Goal: Information Seeking & Learning: Learn about a topic

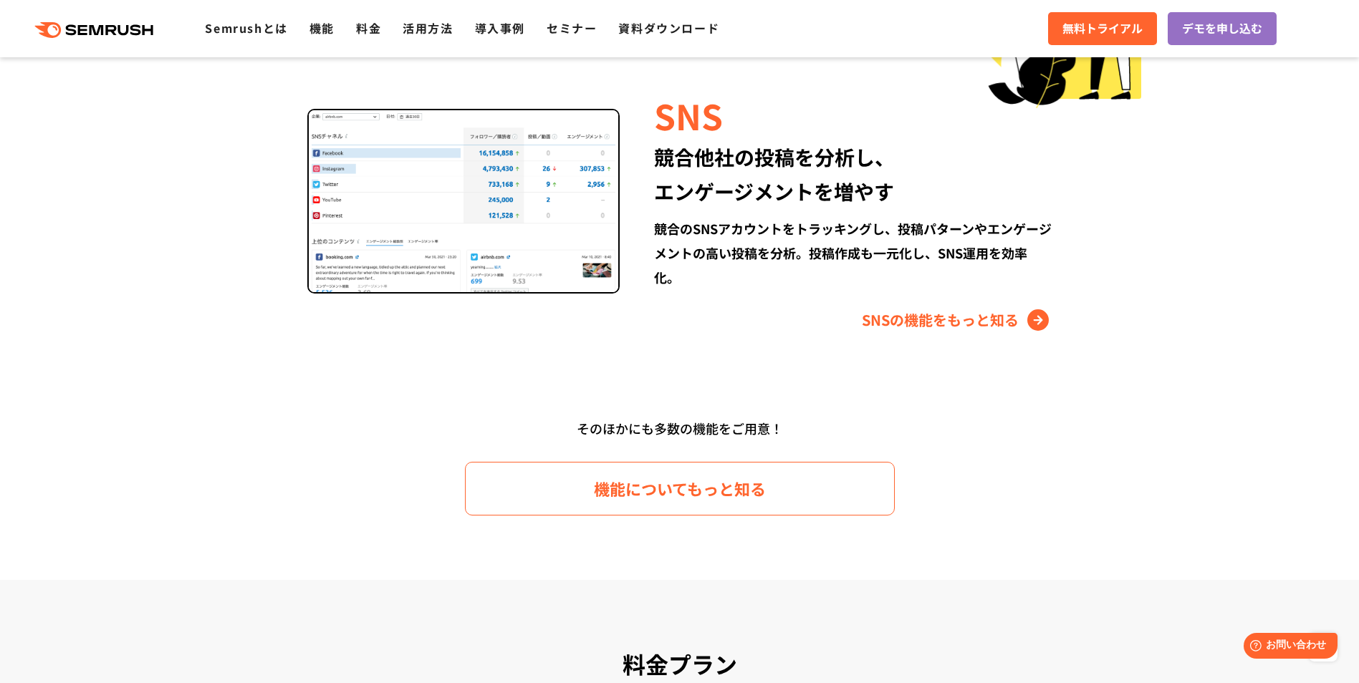
scroll to position [1862, 0]
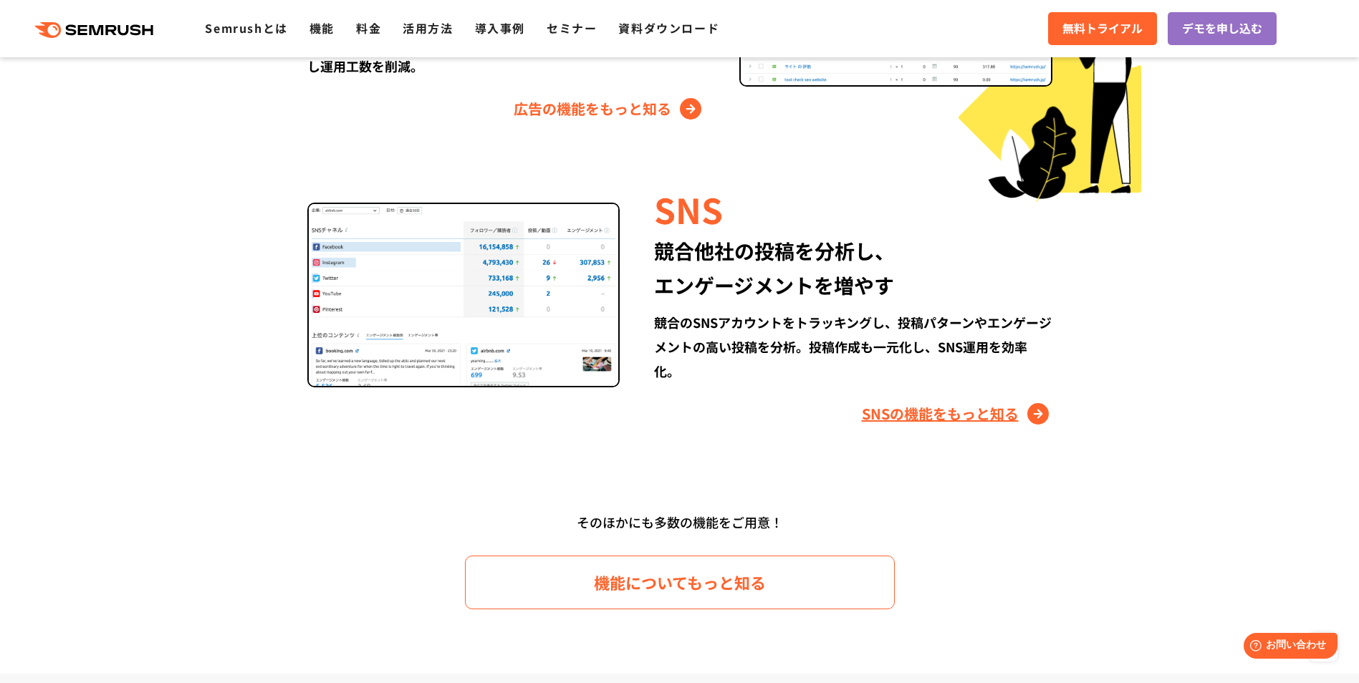
click at [941, 412] on link "SNSの機能をもっと知る" at bounding box center [957, 414] width 191 height 23
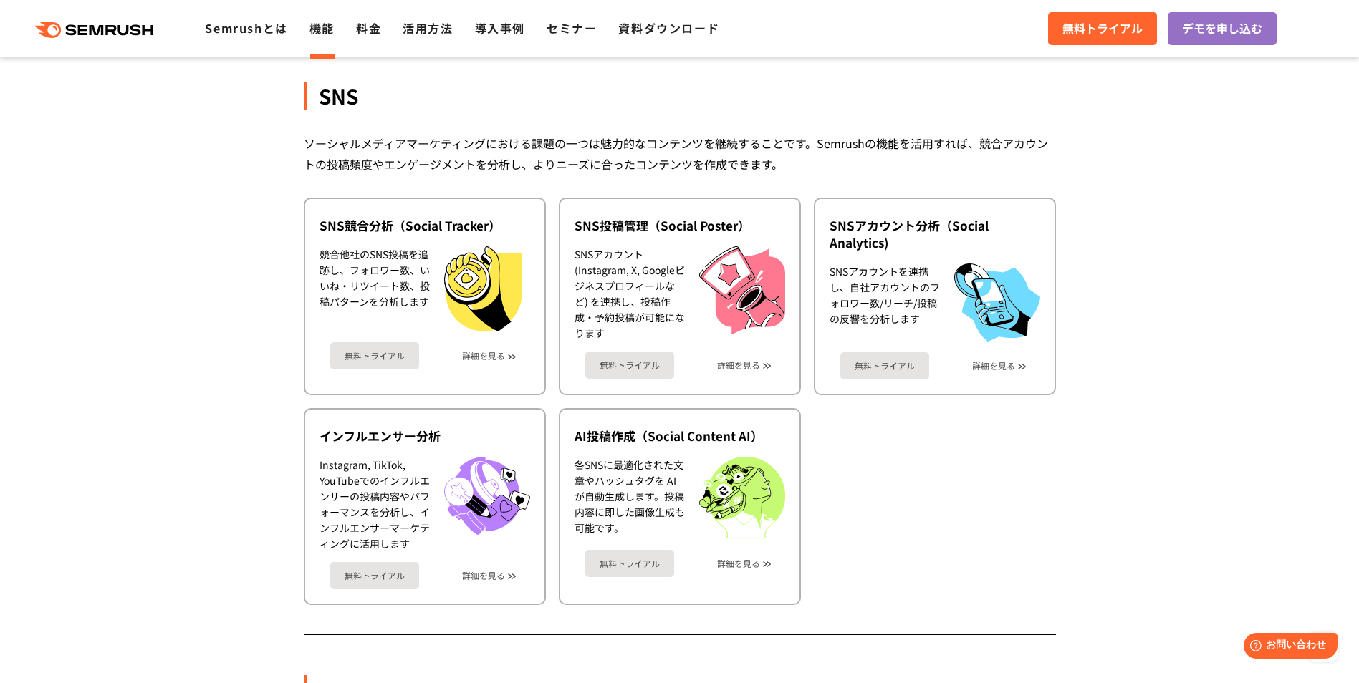
scroll to position [2999, 0]
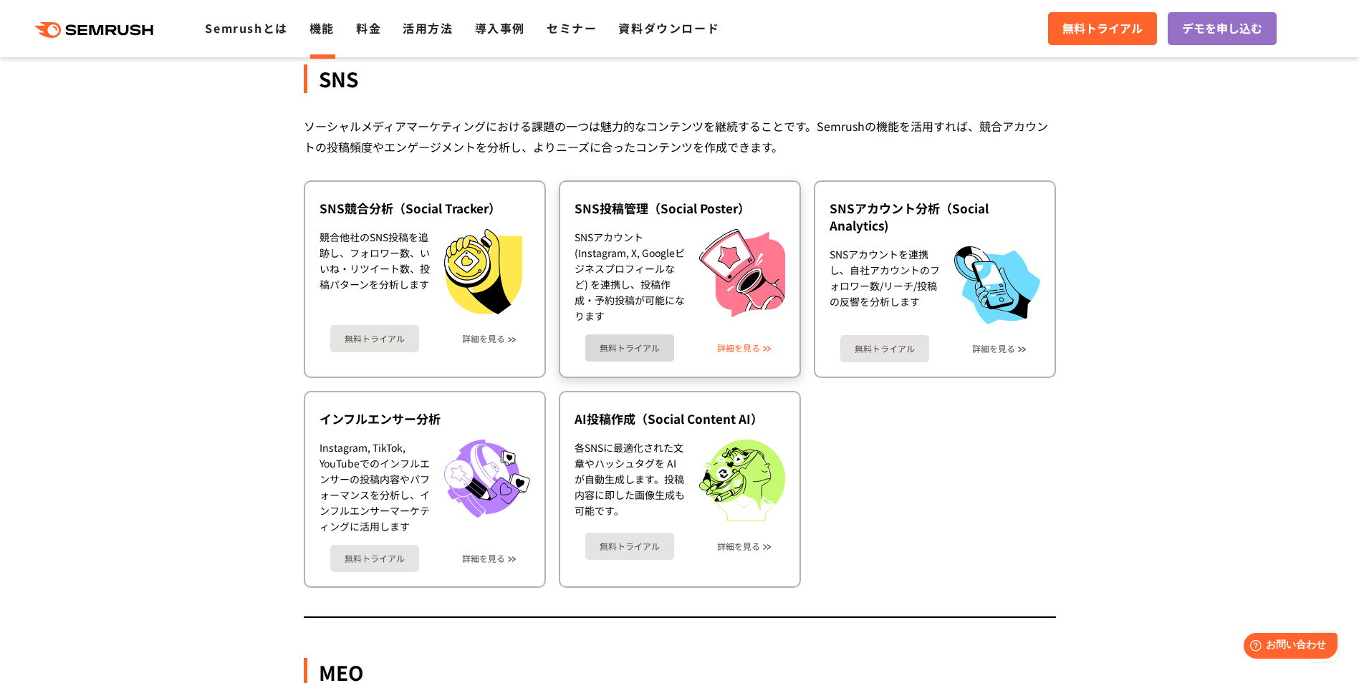
click at [746, 344] on link "詳細を見る" at bounding box center [738, 348] width 43 height 10
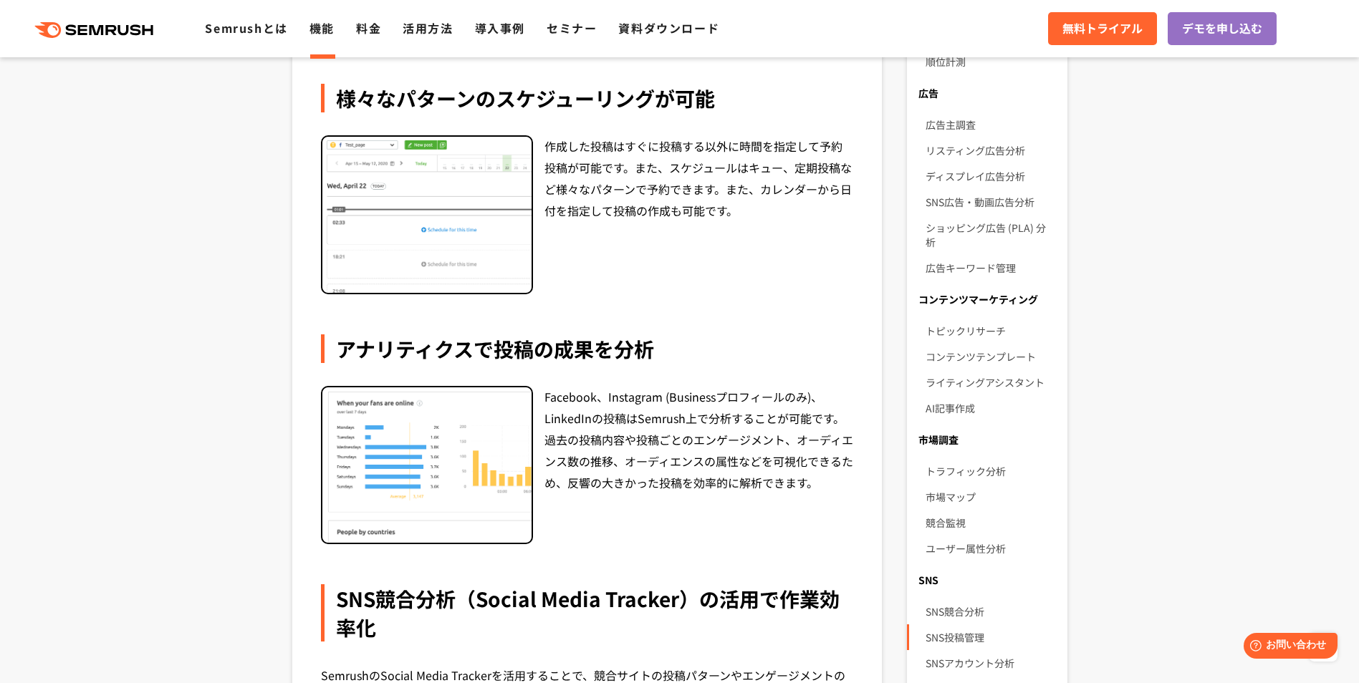
scroll to position [430, 0]
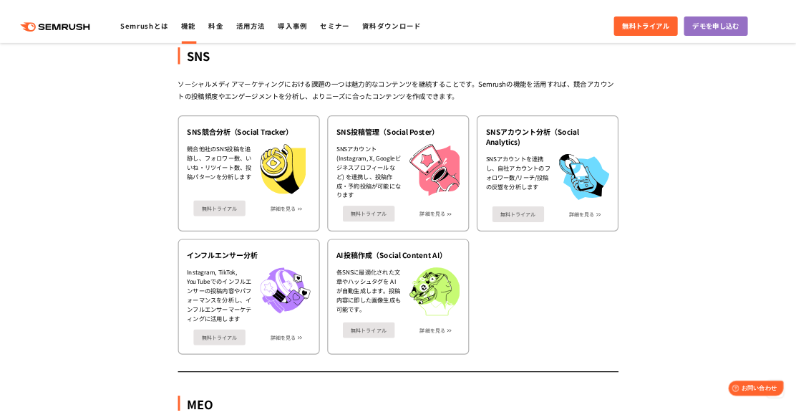
scroll to position [2977, 0]
